Goal: Information Seeking & Learning: Find contact information

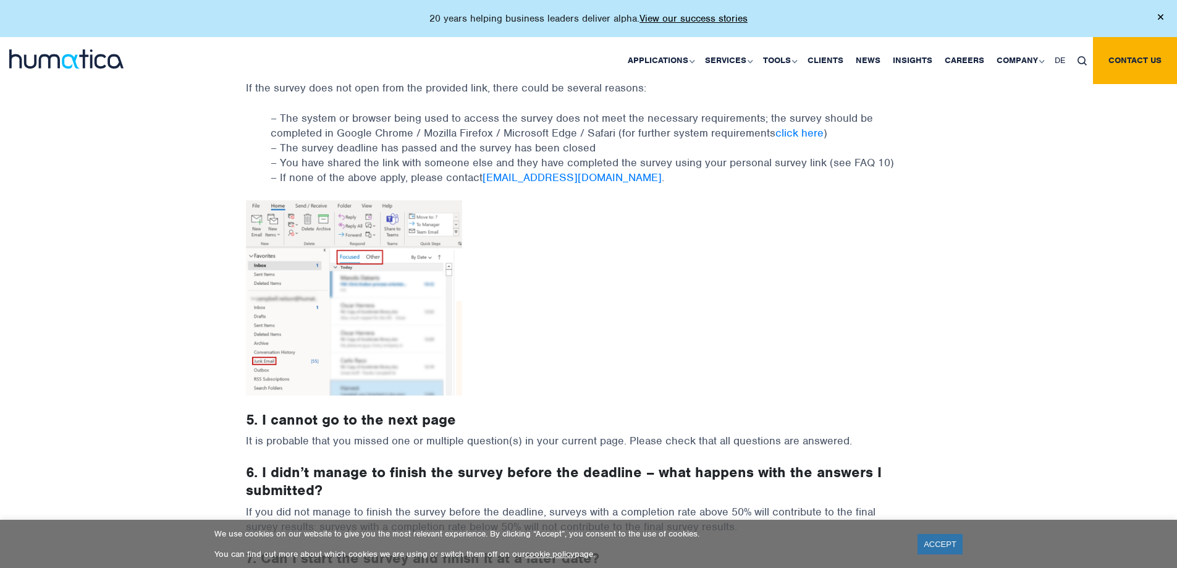
scroll to position [432, 0]
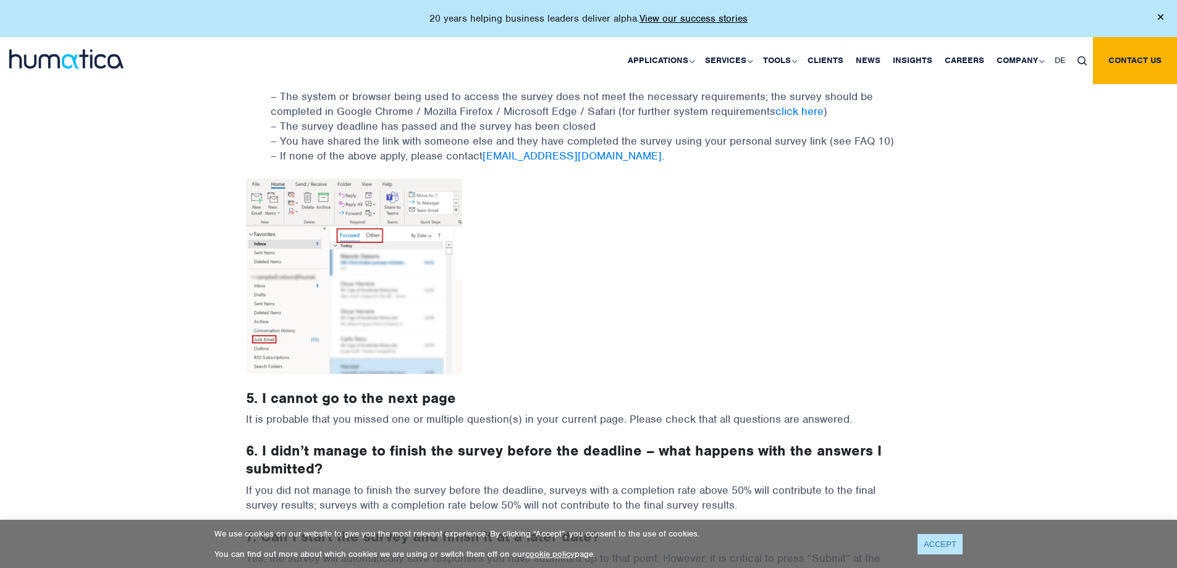
click at [947, 544] on link "ACCEPT" at bounding box center [939, 544] width 45 height 20
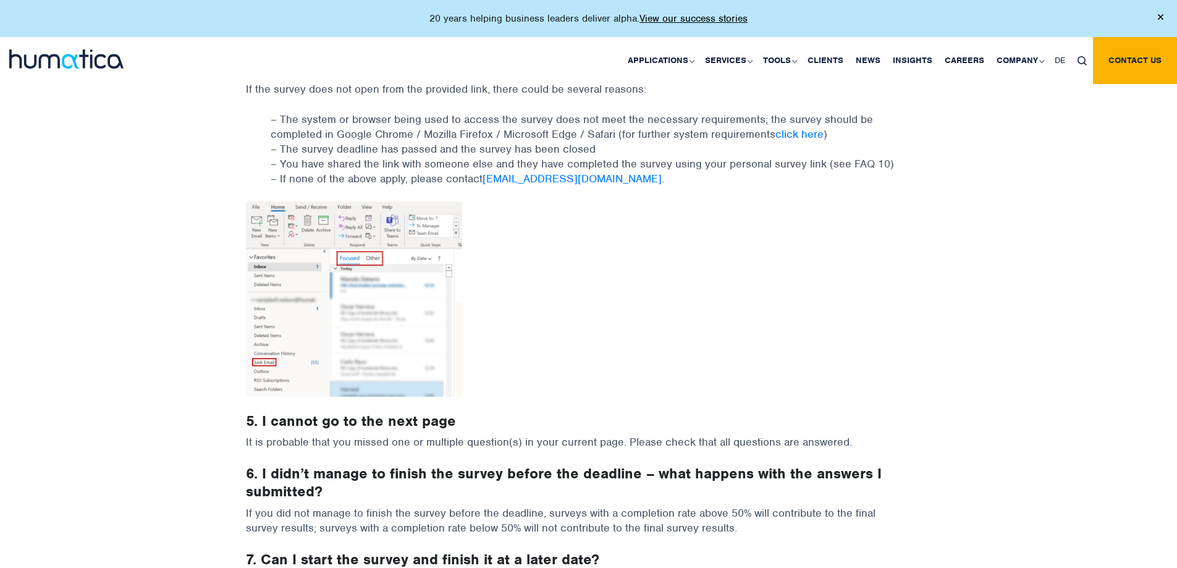
scroll to position [371, 0]
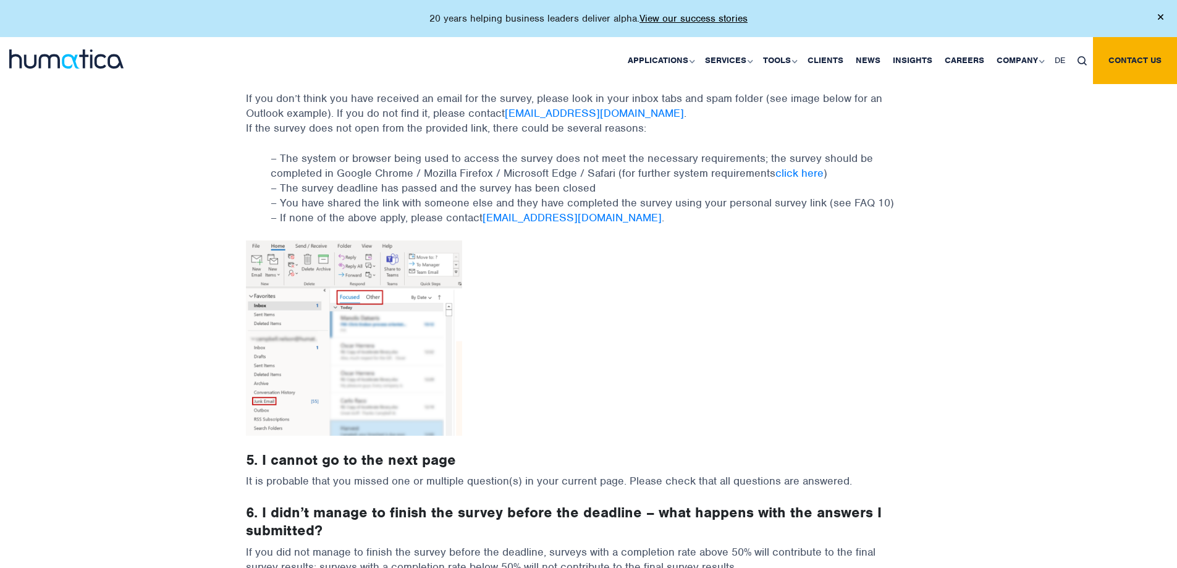
click at [909, 293] on p at bounding box center [589, 345] width 686 height 210
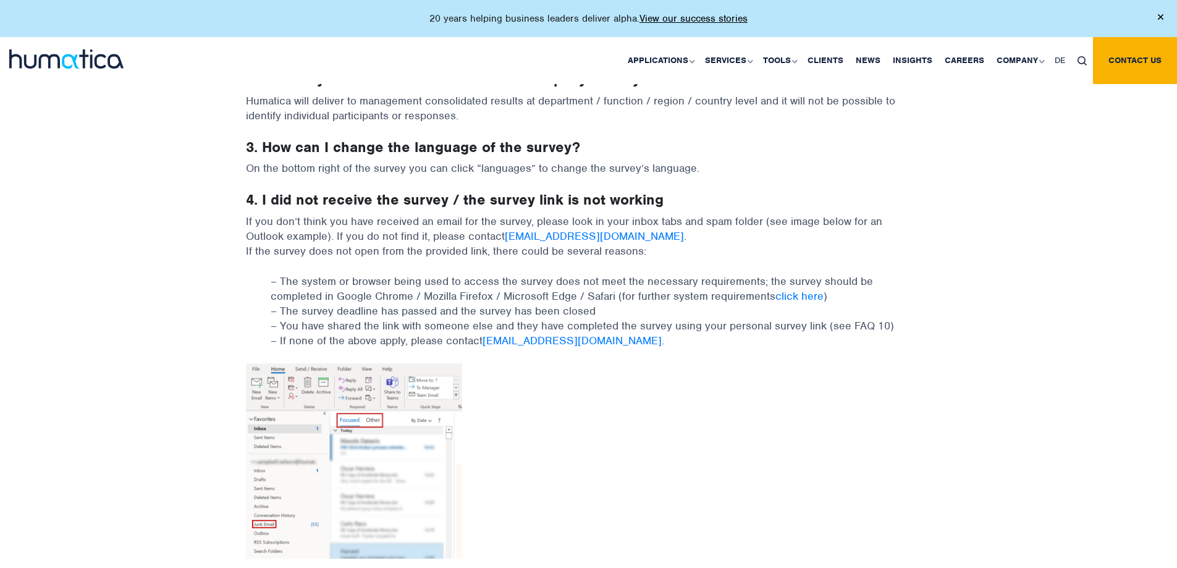
scroll to position [247, 0]
click at [798, 299] on link "click here" at bounding box center [799, 297] width 48 height 14
drag, startPoint x: 245, startPoint y: 220, endPoint x: 704, endPoint y: 259, distance: 460.6
click at [704, 259] on p "If you don’t think you have received an email for the survey, please look in yo…" at bounding box center [589, 244] width 686 height 60
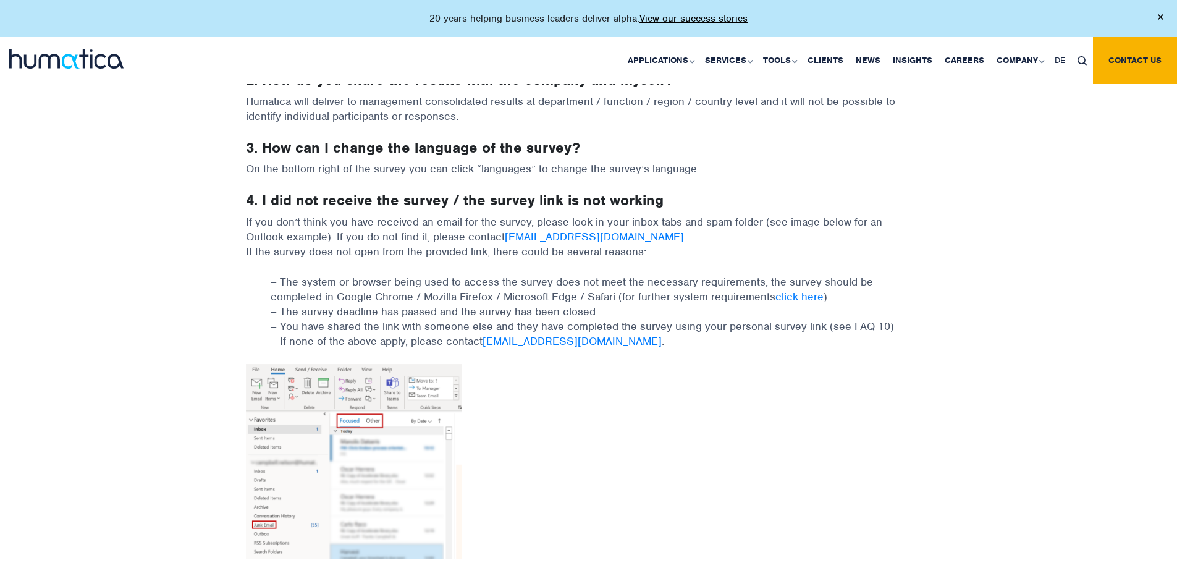
click at [702, 260] on p "If you don’t think you have received an email for the survey, please look in yo…" at bounding box center [589, 244] width 686 height 60
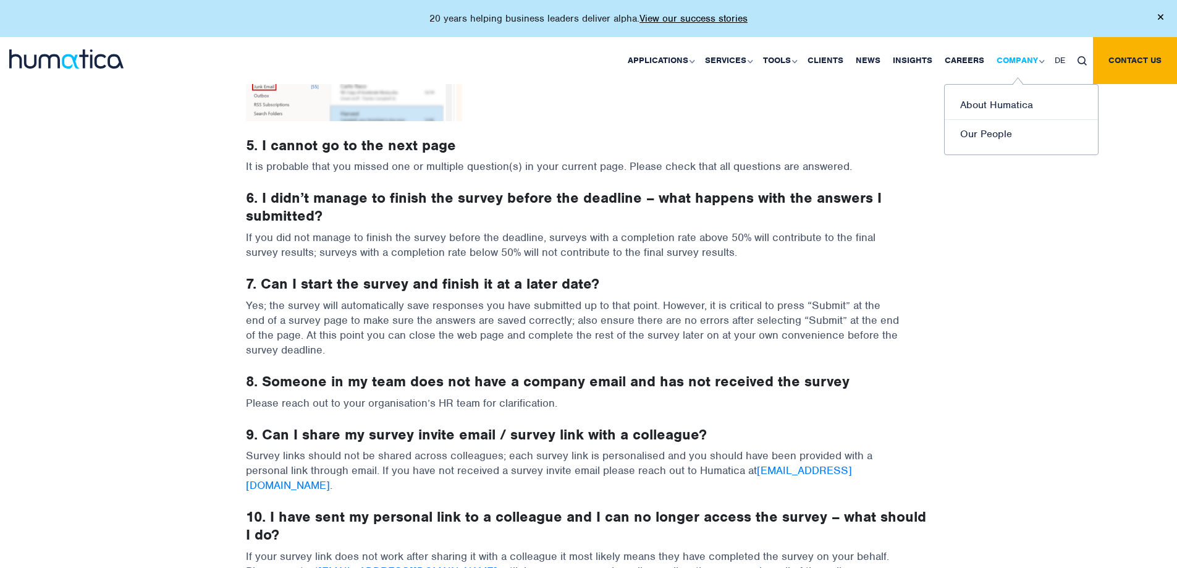
scroll to position [679, 0]
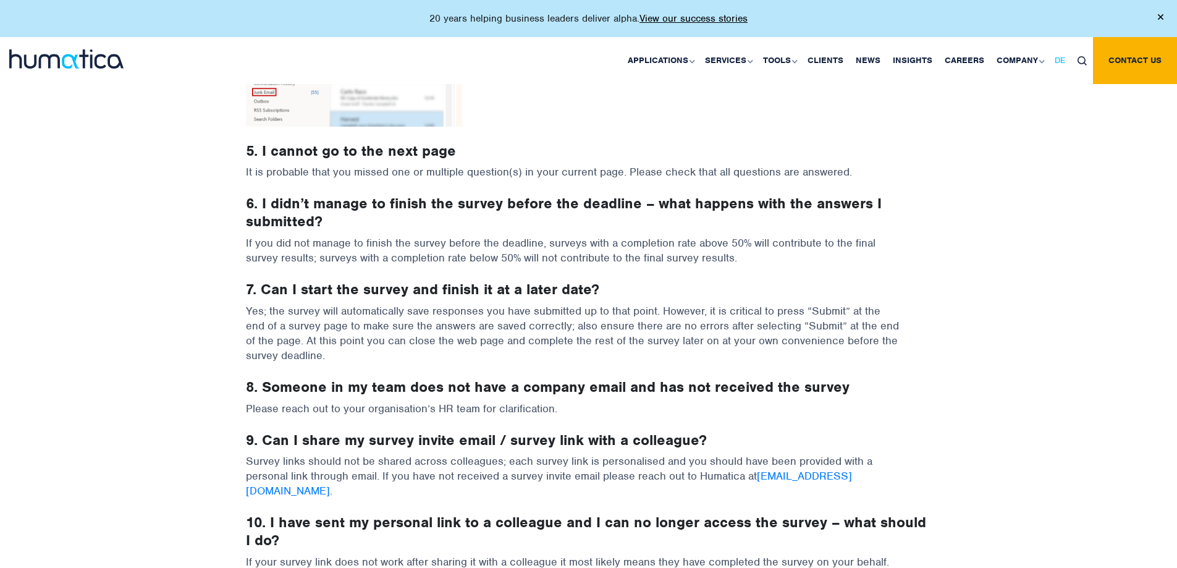
click at [1062, 63] on span "DE" at bounding box center [1059, 60] width 11 height 11
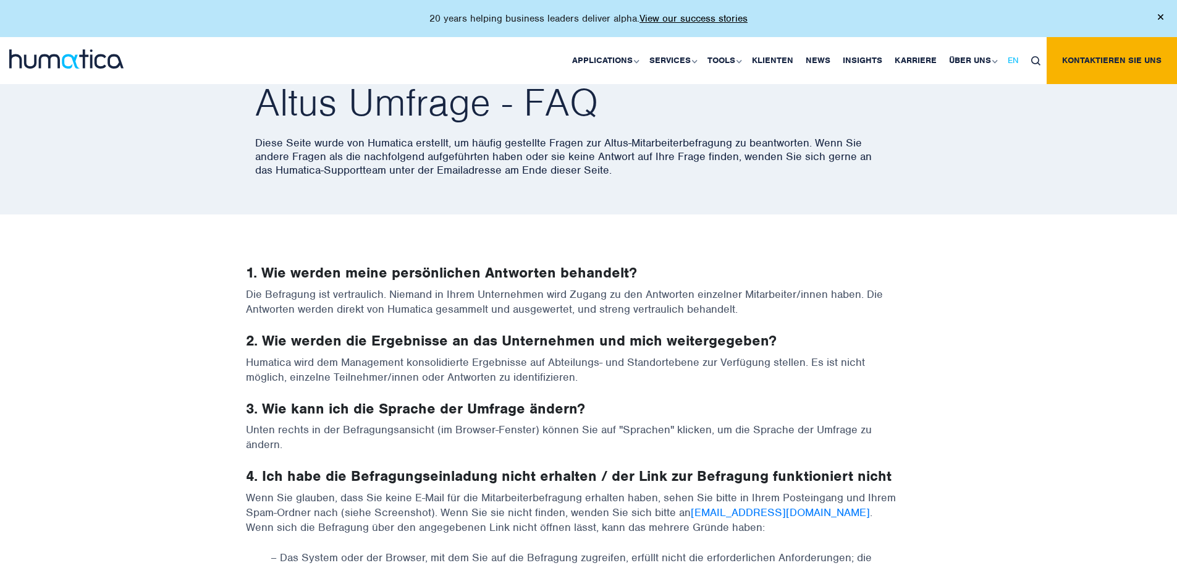
click at [1012, 62] on span "EN" at bounding box center [1012, 60] width 11 height 11
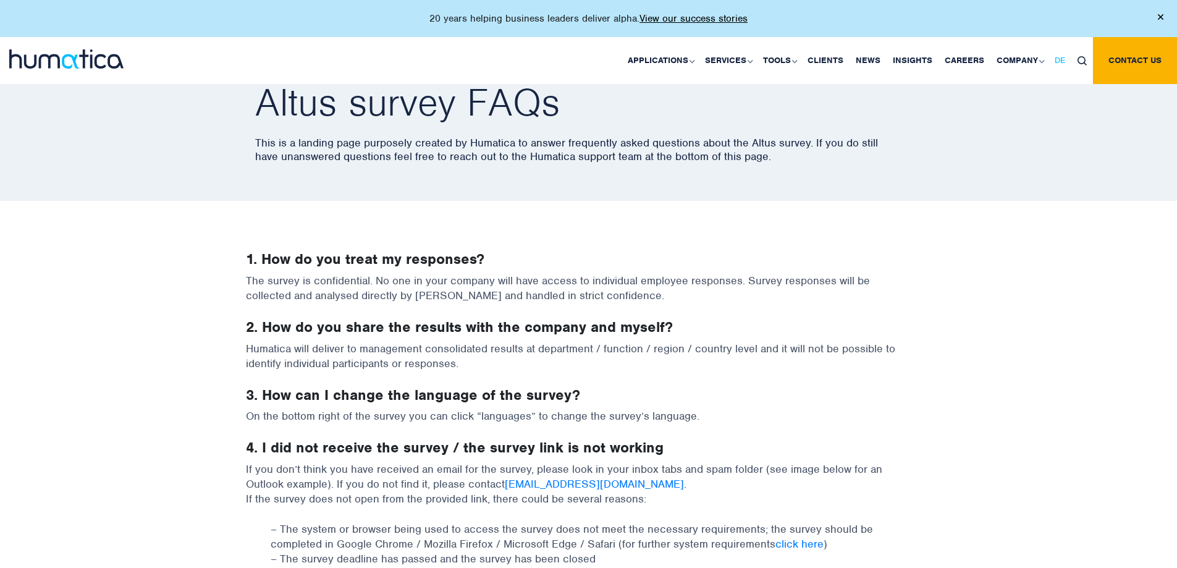
click at [1059, 59] on span "DE" at bounding box center [1059, 60] width 11 height 11
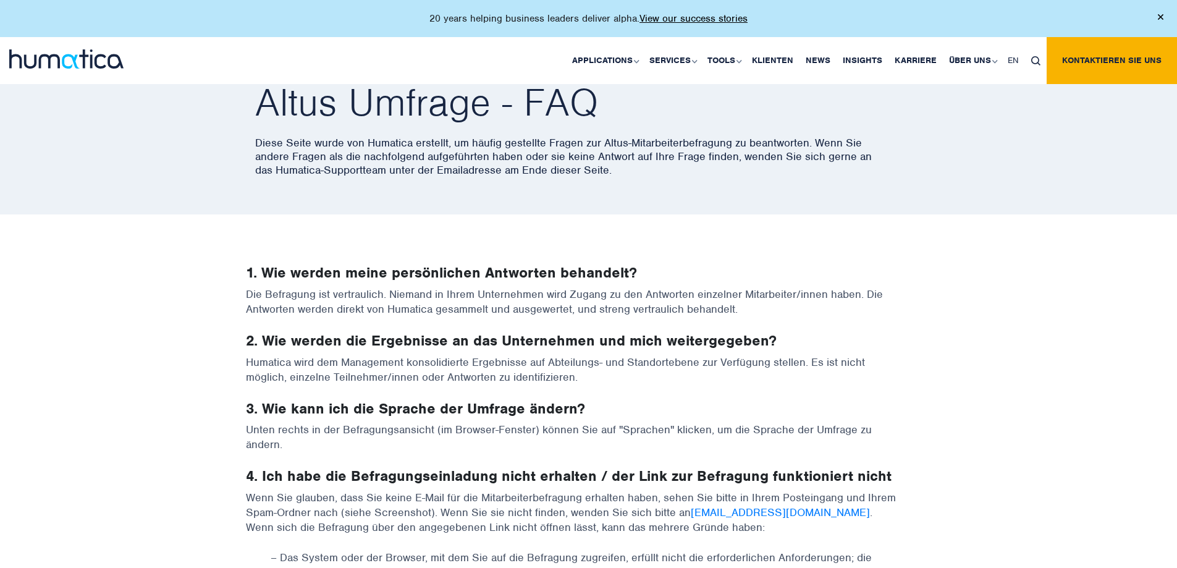
click at [1036, 60] on img at bounding box center [1035, 60] width 9 height 9
click at [1017, 61] on span "EN" at bounding box center [1012, 60] width 11 height 11
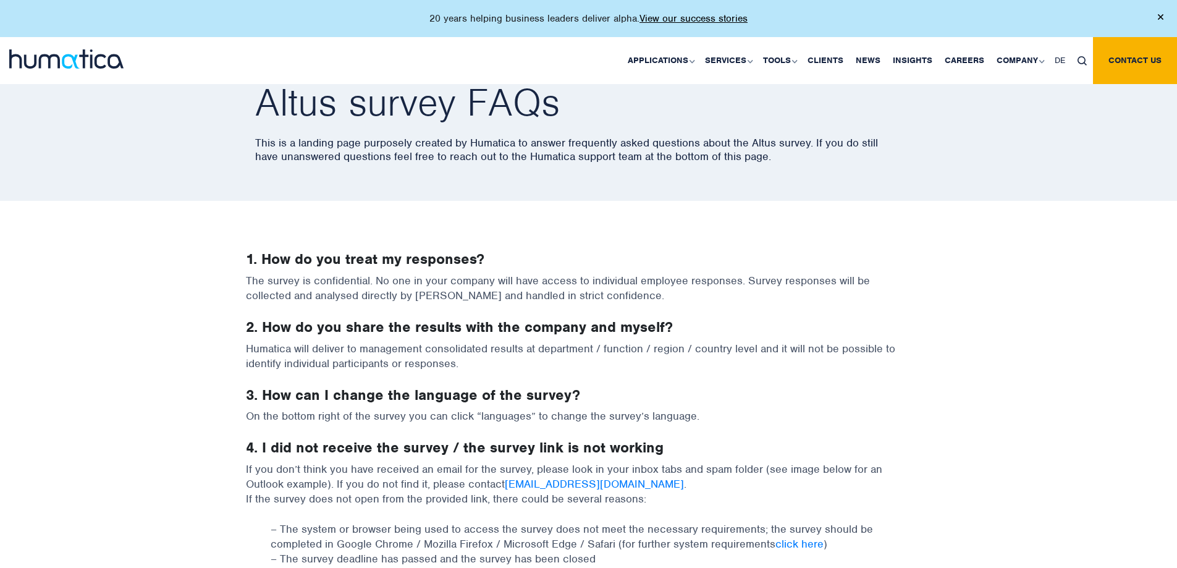
click at [940, 195] on div "Altus survey FAQs This is a landing page purposely created by Humatica to answe…" at bounding box center [588, 124] width 1177 height 154
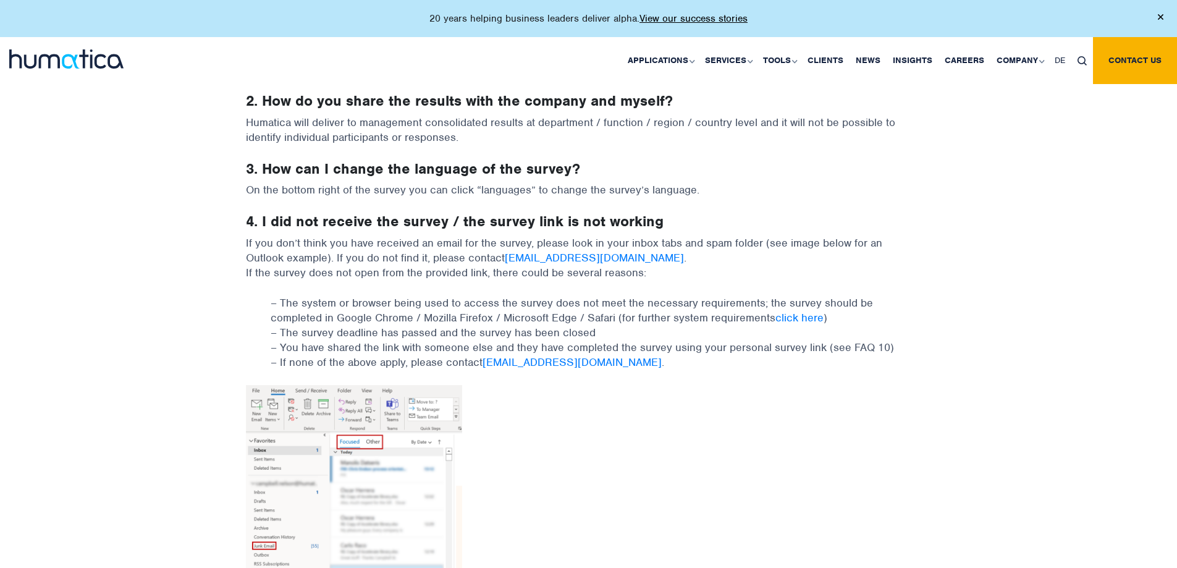
scroll to position [309, 0]
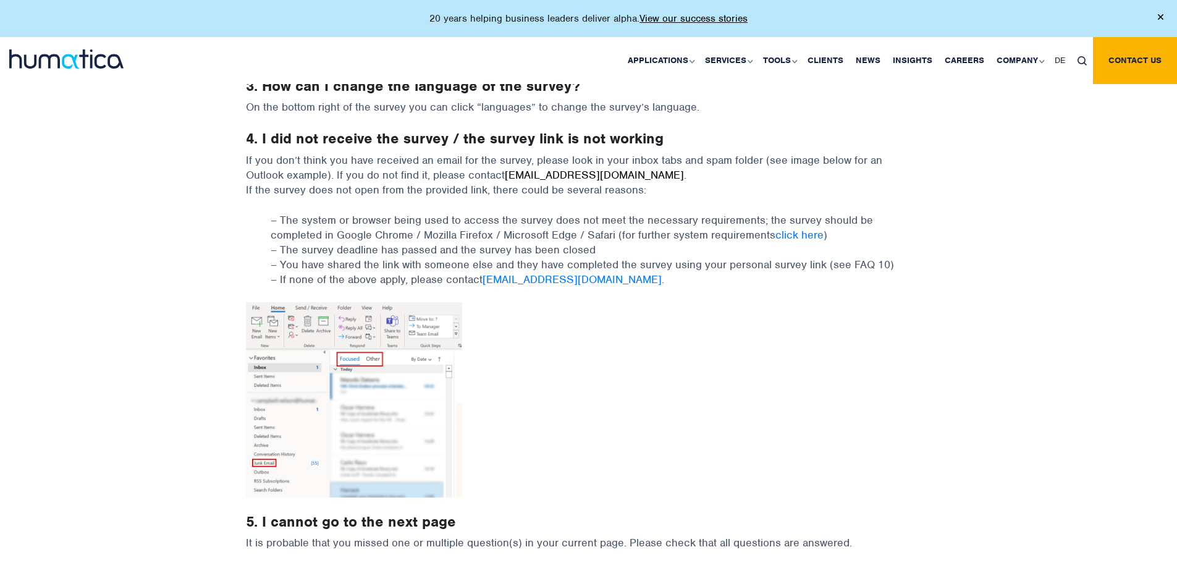
click at [555, 181] on link "[EMAIL_ADDRESS][DOMAIN_NAME]" at bounding box center [594, 175] width 179 height 14
click at [553, 374] on p at bounding box center [589, 407] width 686 height 210
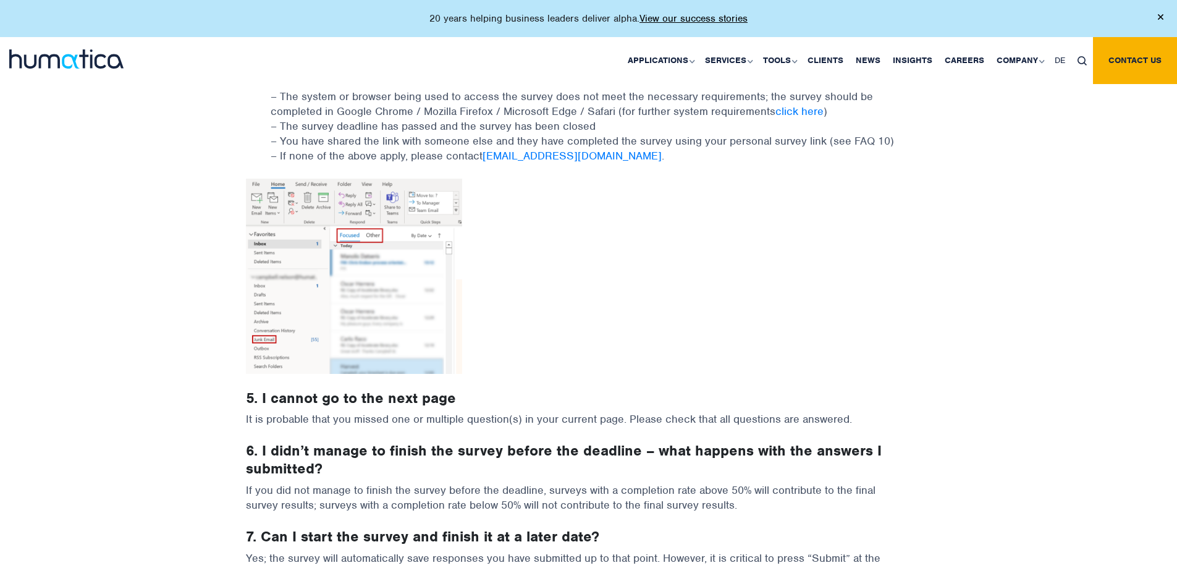
scroll to position [185, 0]
